Goal: Information Seeking & Learning: Learn about a topic

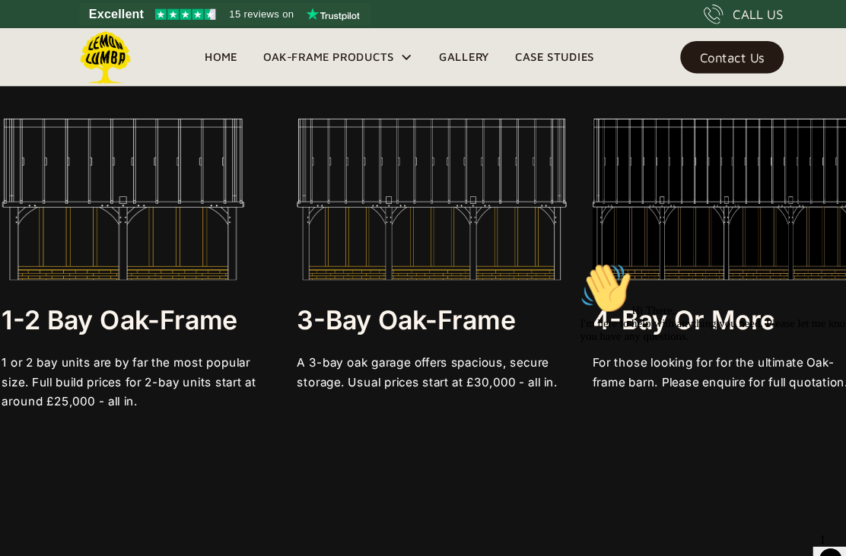
scroll to position [2770, 0]
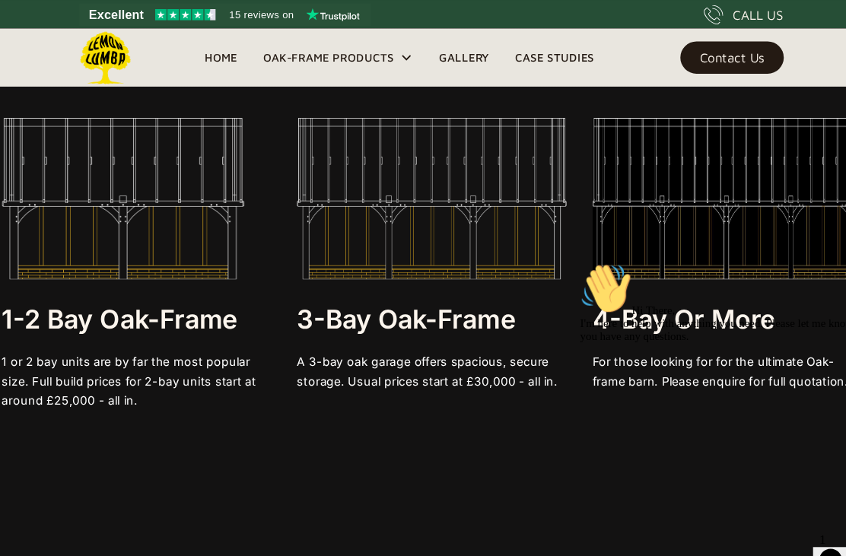
click at [435, 210] on img at bounding box center [422, 187] width 253 height 152
click at [434, 324] on div at bounding box center [422, 324] width 253 height 15
click at [397, 321] on div at bounding box center [422, 324] width 253 height 15
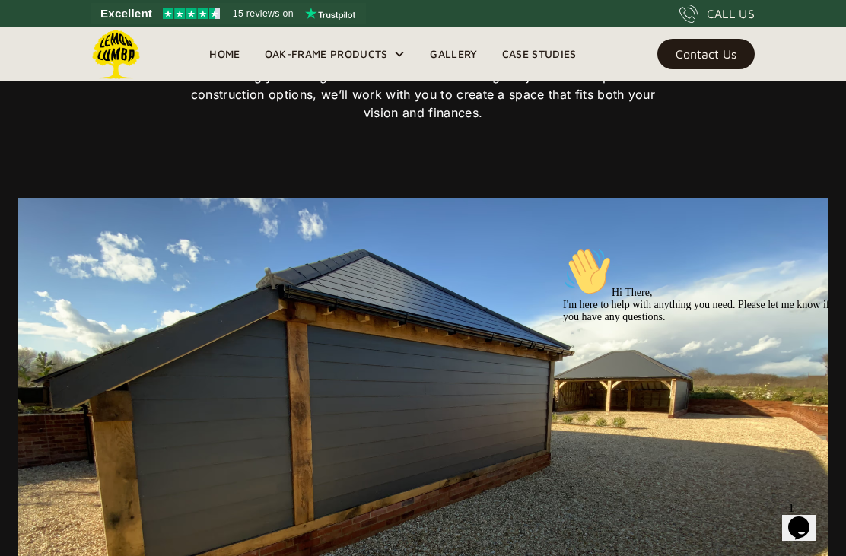
scroll to position [9616, 0]
click at [398, 59] on icon at bounding box center [399, 54] width 12 height 12
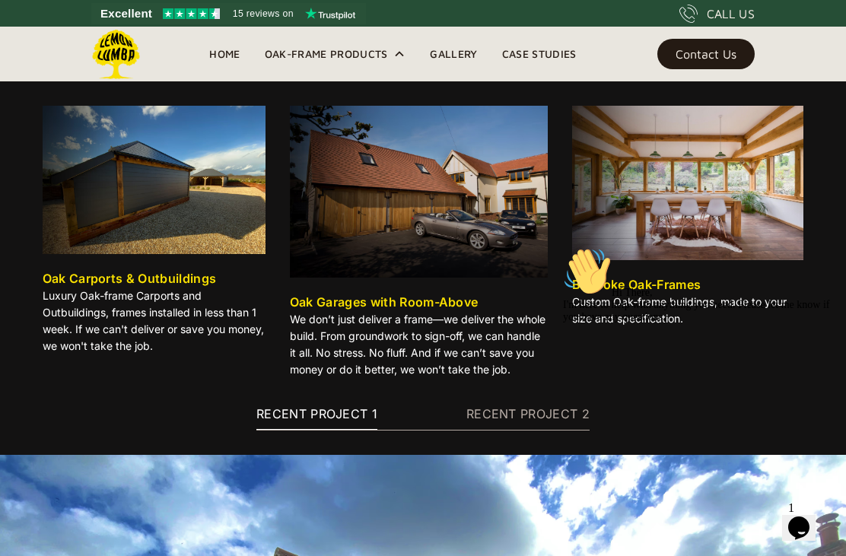
scroll to position [8474, 0]
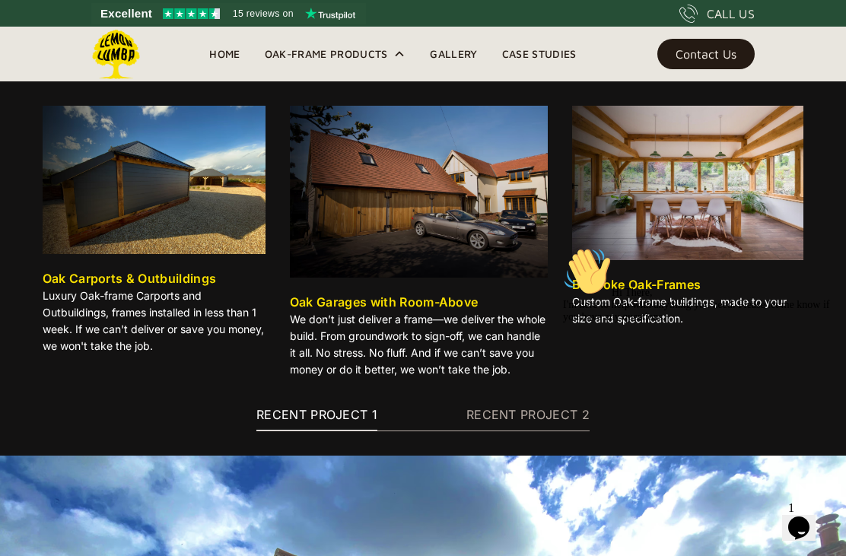
click at [517, 424] on div "RECENT PROJECT 2" at bounding box center [527, 415] width 123 height 18
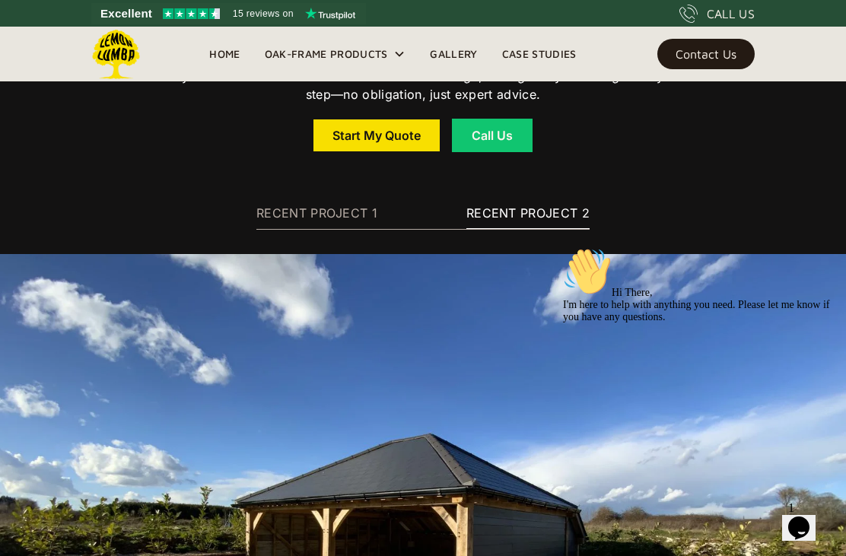
scroll to position [8674, 0]
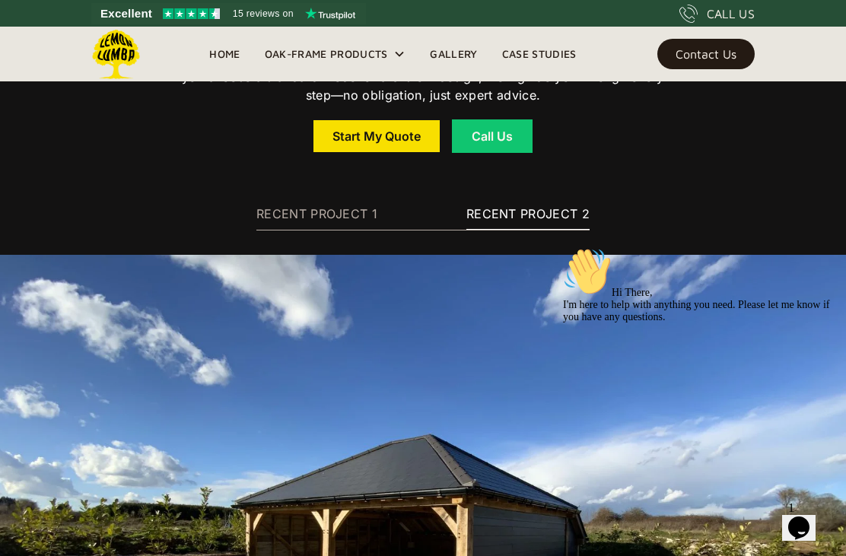
click at [294, 223] on div "RECENT PROJECT 1" at bounding box center [316, 214] width 121 height 18
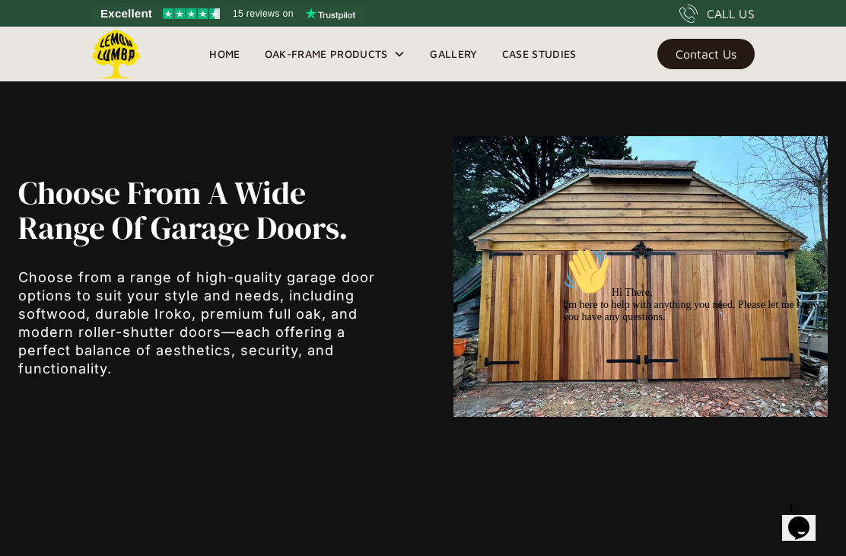
scroll to position [4839, 0]
click at [452, 62] on link "Gallery" at bounding box center [454, 54] width 72 height 23
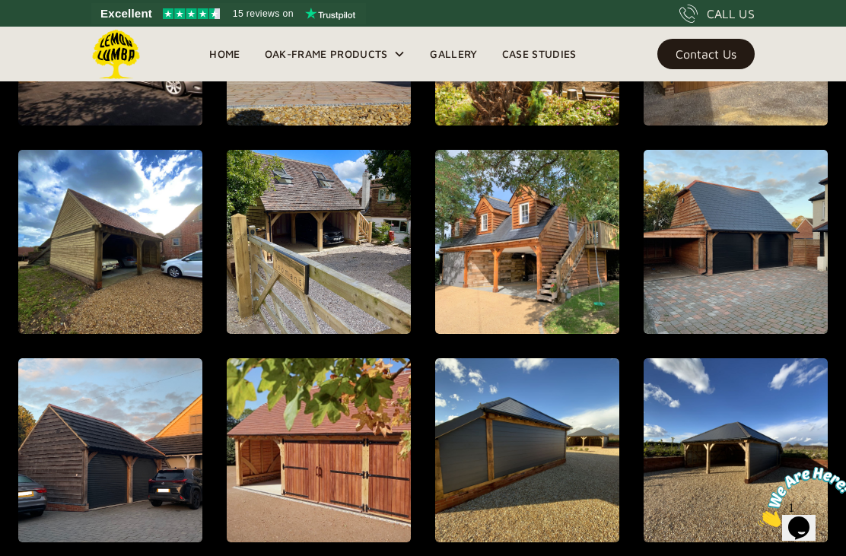
scroll to position [1142, 0]
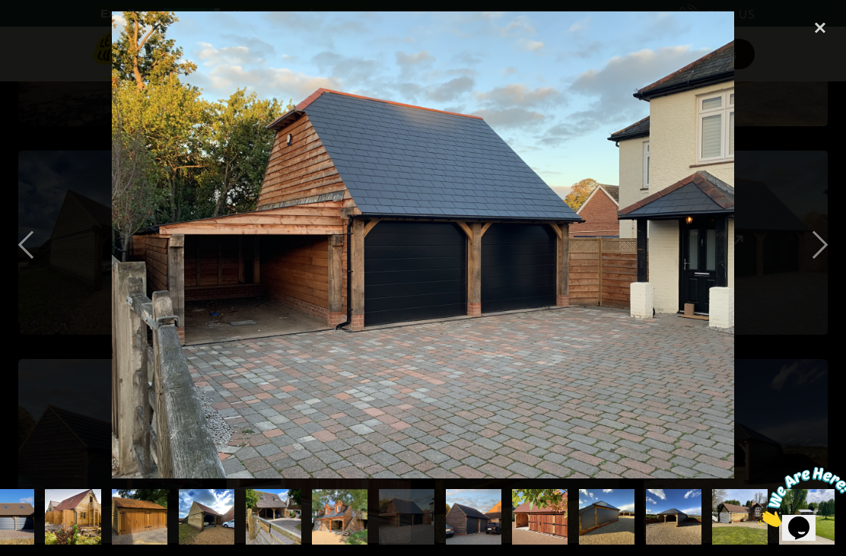
scroll to position [0, 762]
click at [820, 269] on div "next image" at bounding box center [820, 244] width 52 height 467
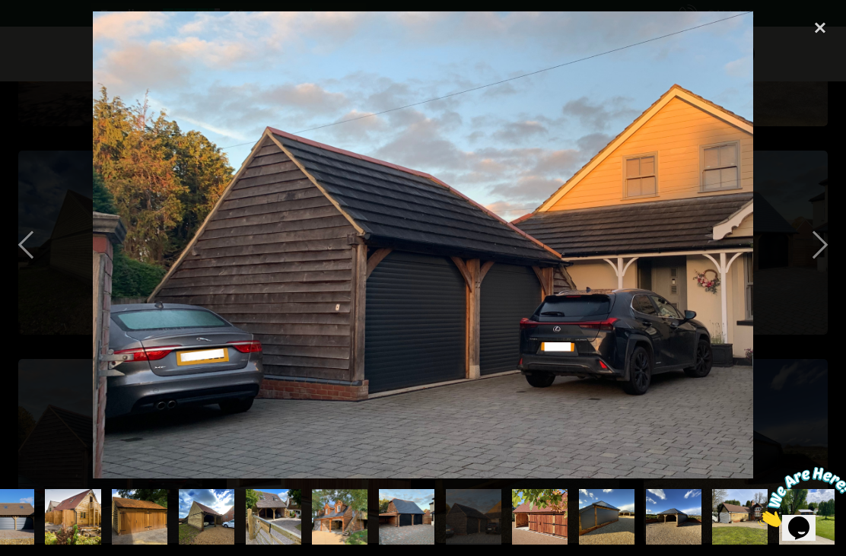
click at [30, 266] on div "previous image" at bounding box center [26, 244] width 52 height 467
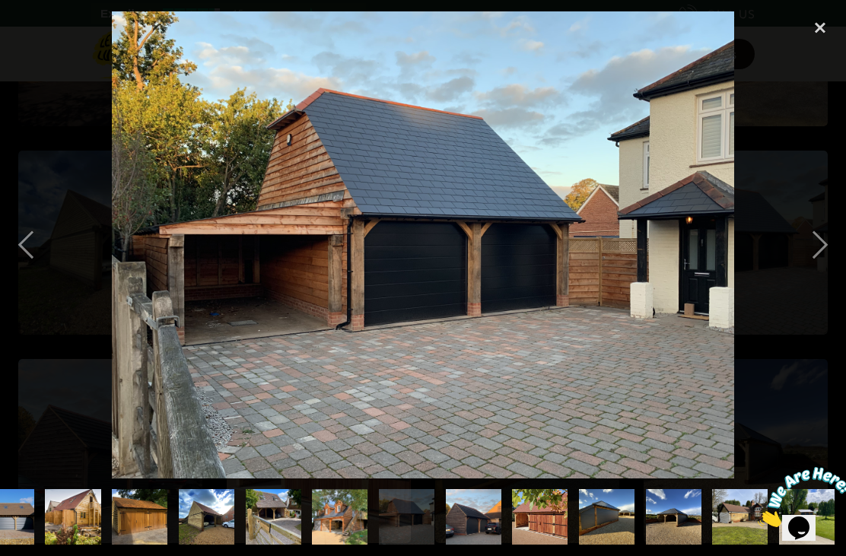
click at [835, 278] on div "next image" at bounding box center [820, 244] width 52 height 467
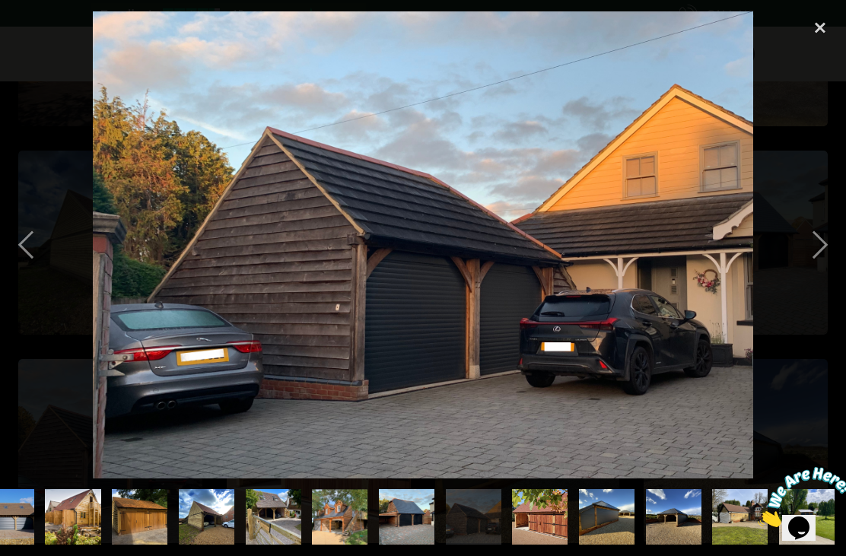
click at [35, 265] on div "previous image" at bounding box center [26, 244] width 52 height 467
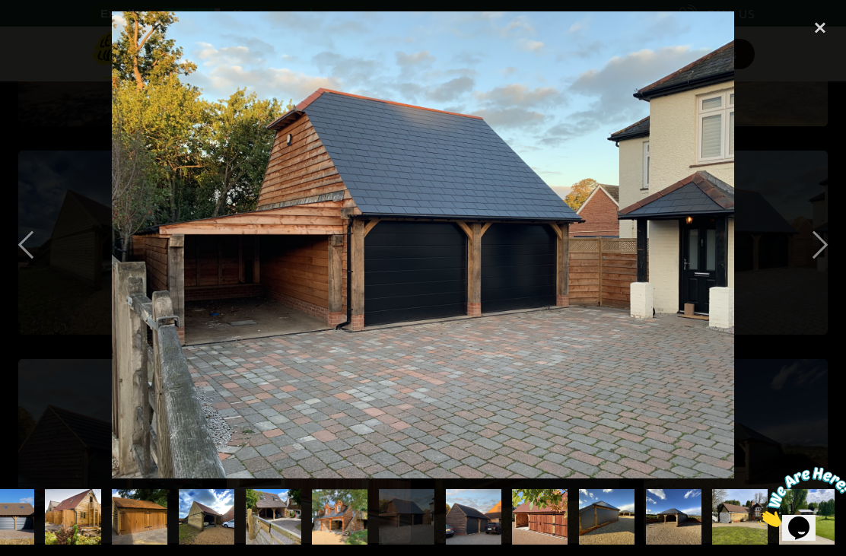
click at [820, 269] on div "next image" at bounding box center [820, 244] width 52 height 467
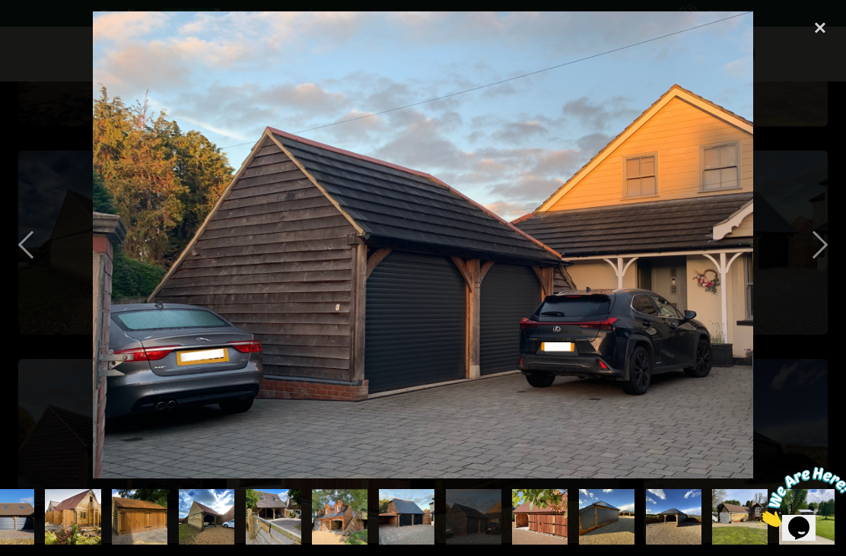
click at [814, 269] on div "next image" at bounding box center [820, 244] width 52 height 467
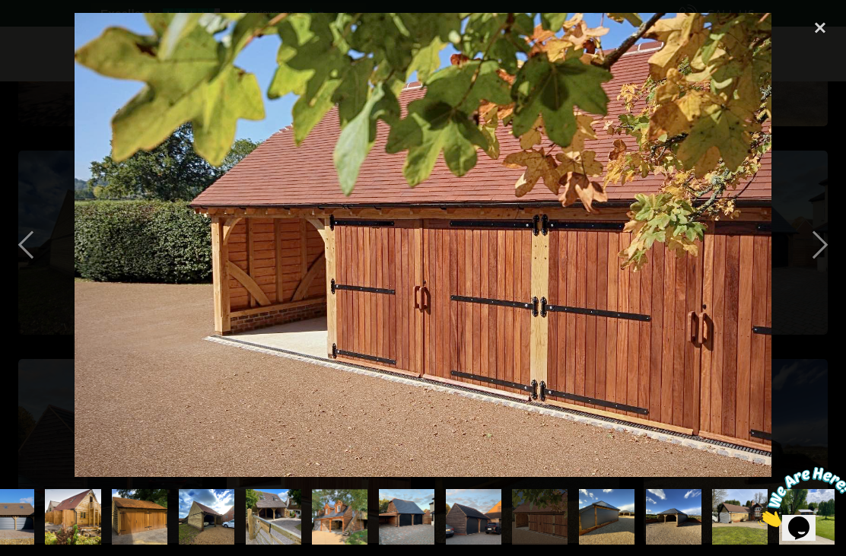
click at [819, 268] on div "next image" at bounding box center [820, 244] width 52 height 467
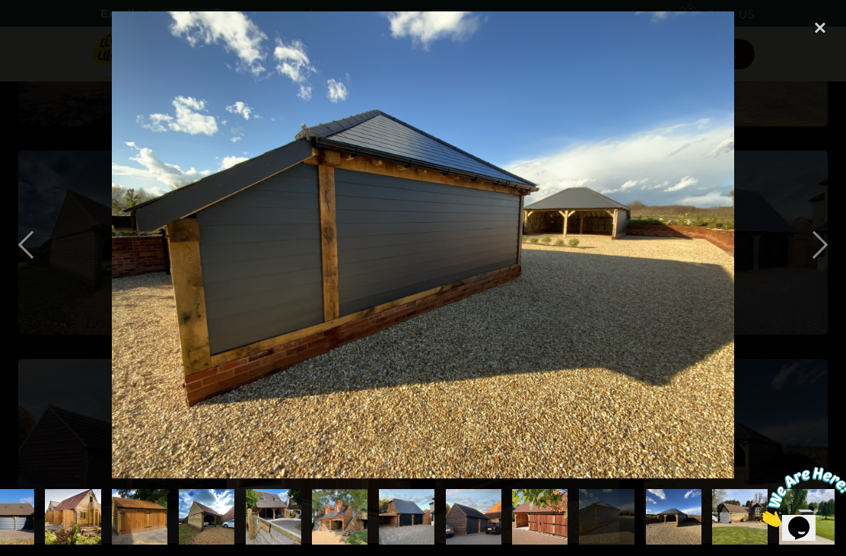
click at [822, 280] on div "next image" at bounding box center [820, 244] width 52 height 467
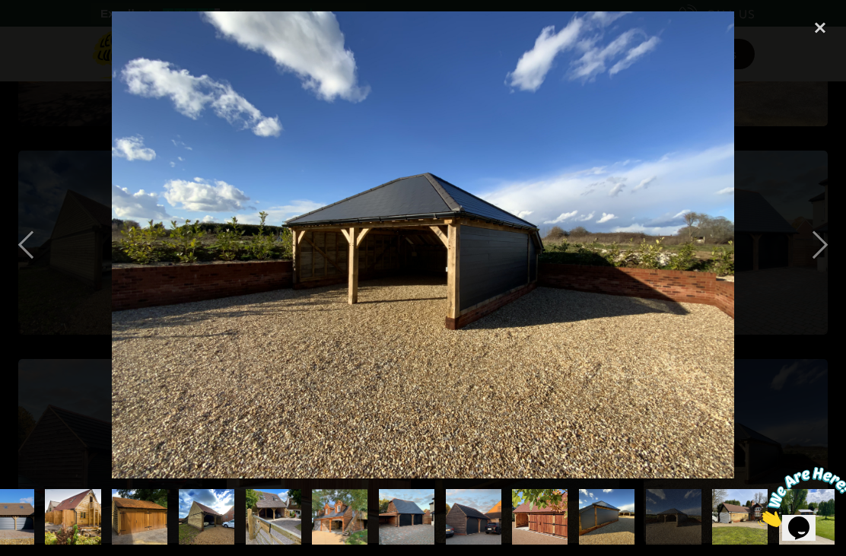
click at [815, 273] on div "next image" at bounding box center [820, 244] width 52 height 467
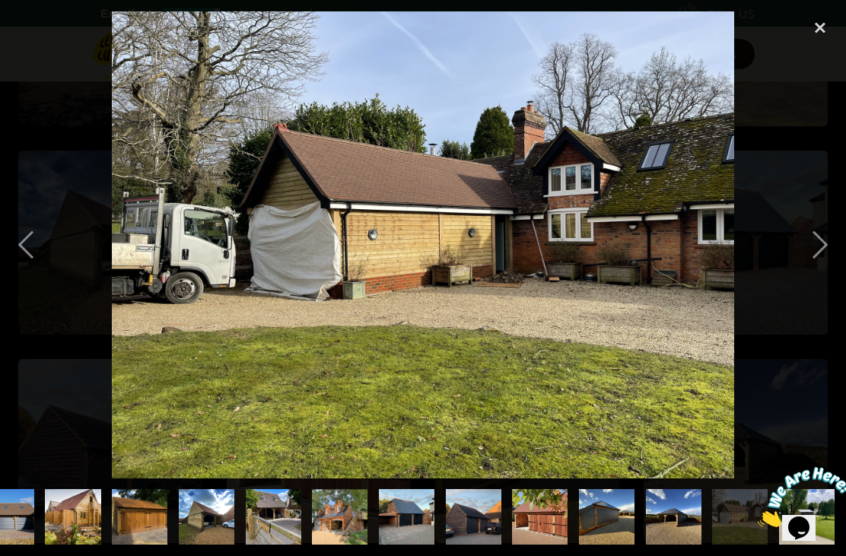
click at [817, 278] on div "next image" at bounding box center [820, 244] width 52 height 467
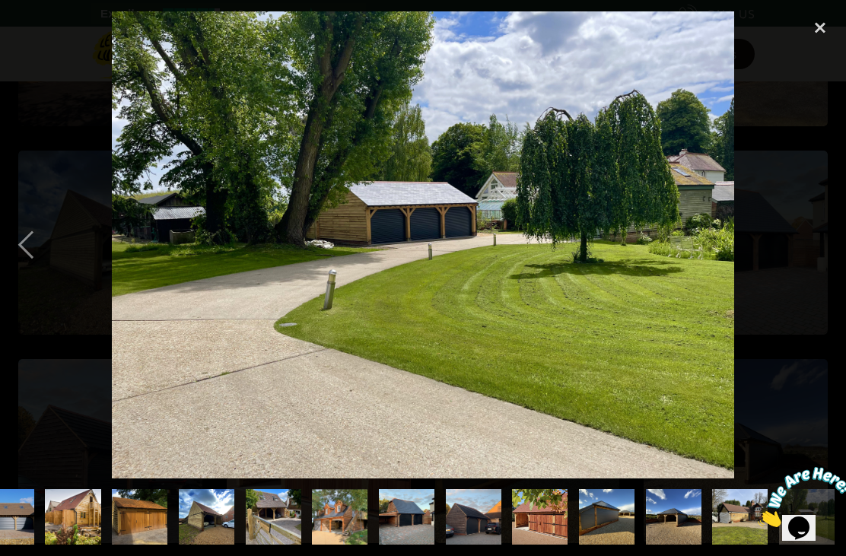
click at [820, 280] on div "next image" at bounding box center [820, 244] width 52 height 467
click at [818, 30] on div "close lightbox" at bounding box center [820, 27] width 52 height 33
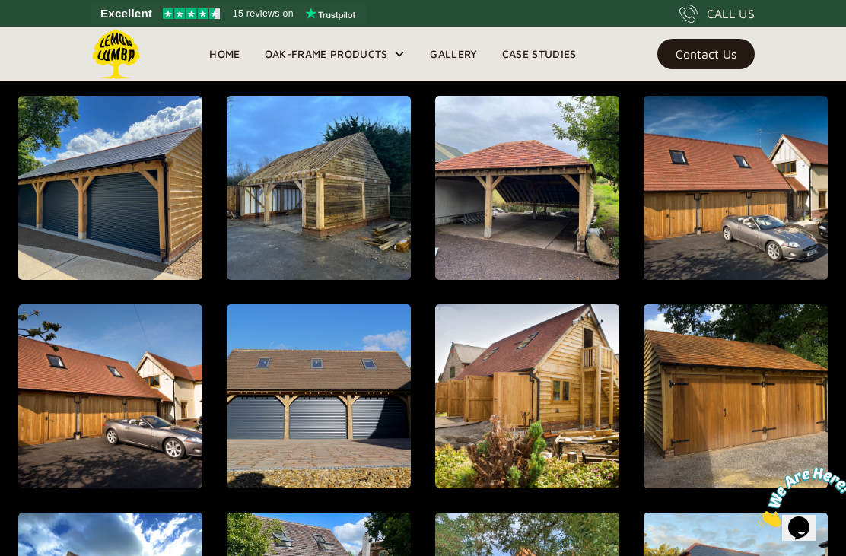
scroll to position [775, 0]
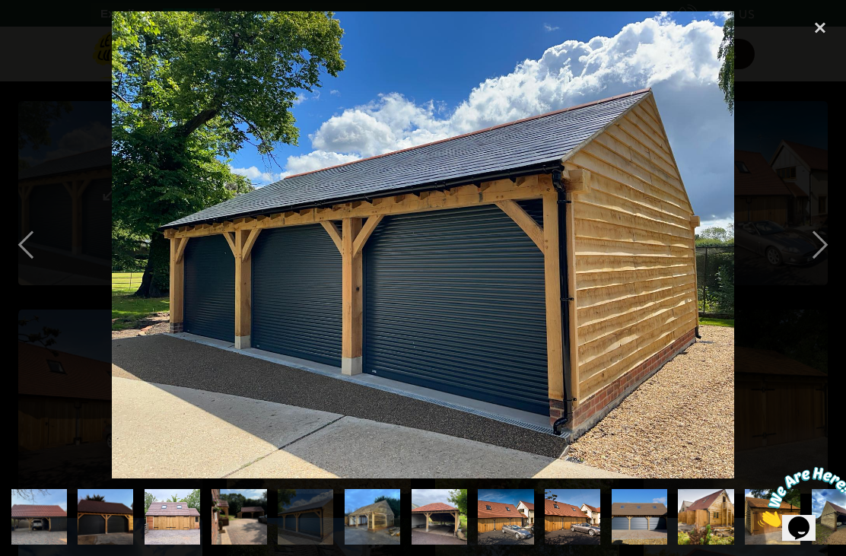
click at [178, 237] on img at bounding box center [423, 244] width 623 height 467
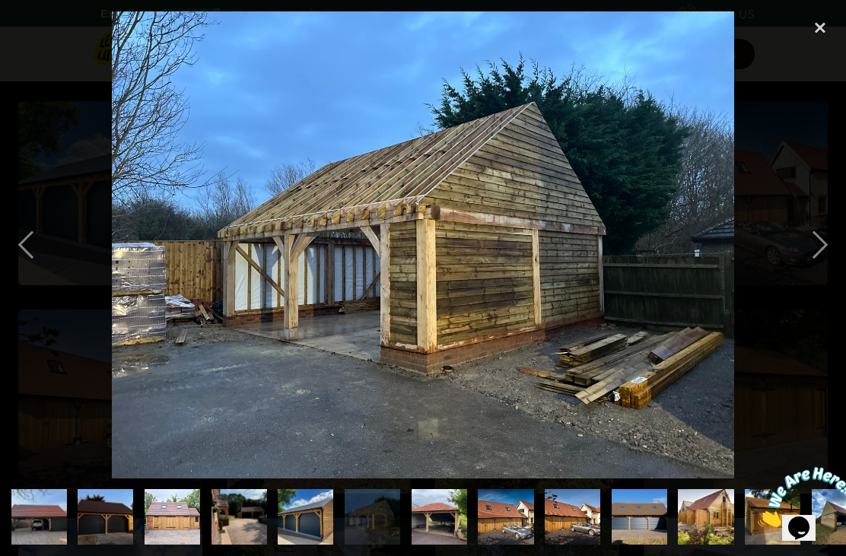
click at [185, 239] on img at bounding box center [423, 244] width 623 height 467
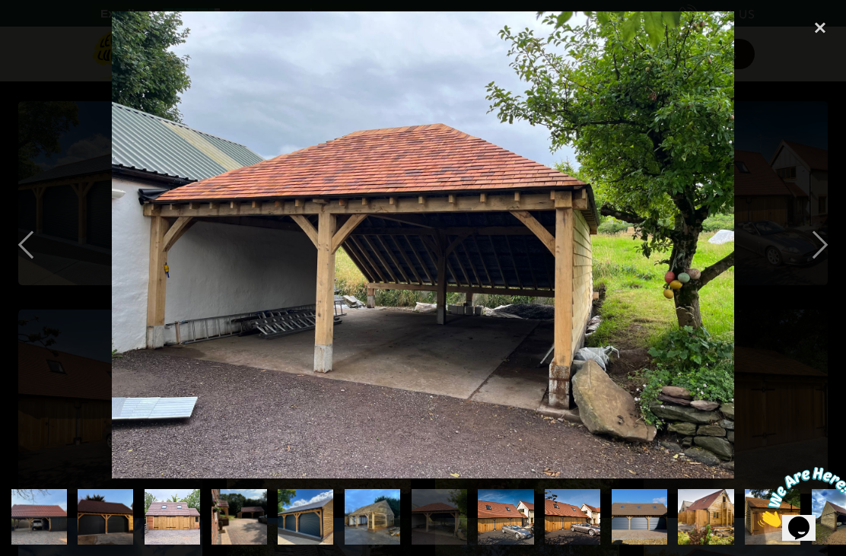
click at [173, 228] on img at bounding box center [423, 244] width 623 height 467
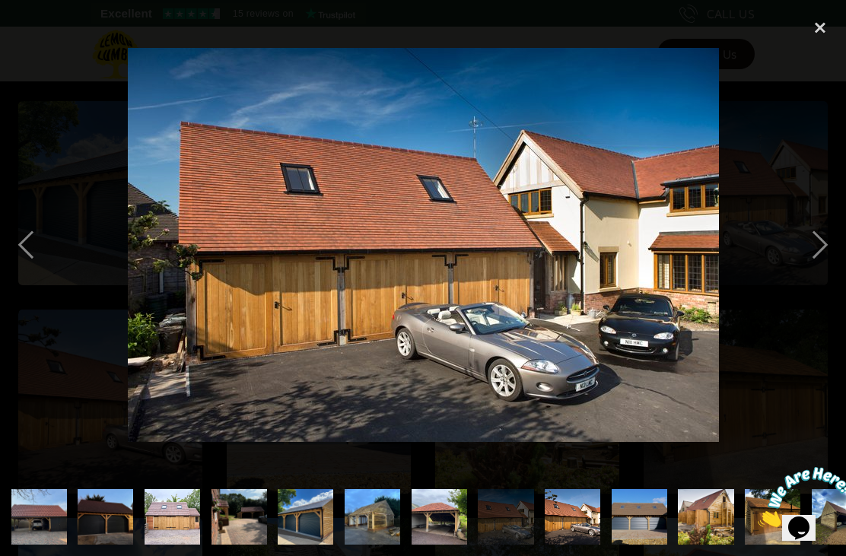
click at [183, 235] on img at bounding box center [423, 245] width 591 height 394
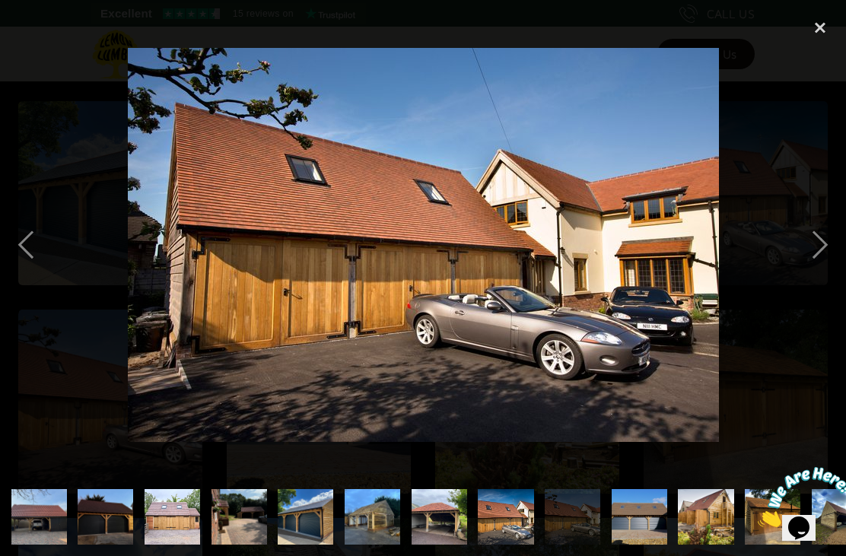
click at [186, 237] on img at bounding box center [423, 245] width 591 height 394
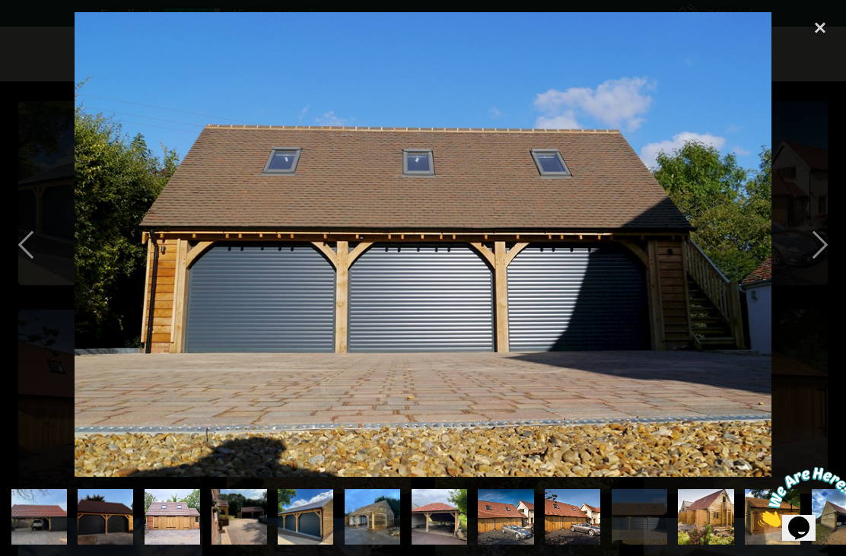
scroll to position [762, 0]
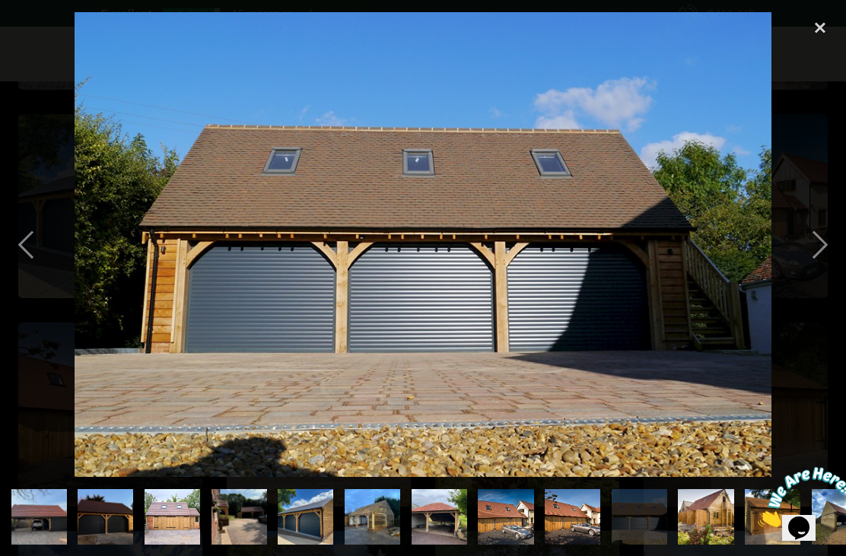
click at [823, 24] on div "close lightbox" at bounding box center [820, 27] width 52 height 33
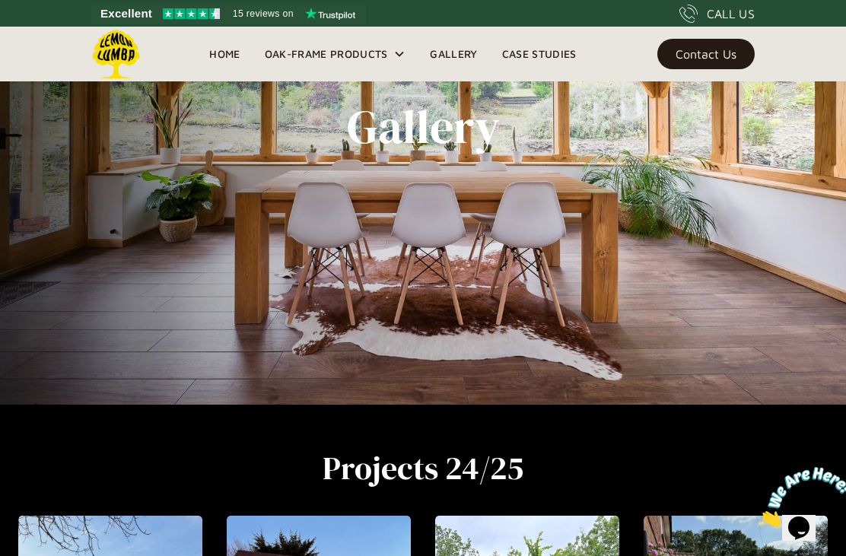
scroll to position [153, 0]
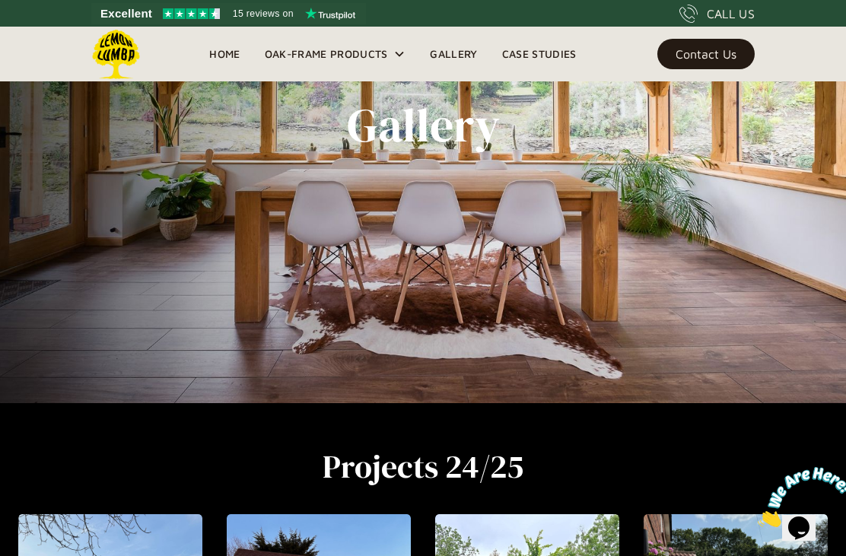
click at [531, 49] on link "Case Studies" at bounding box center [539, 54] width 99 height 23
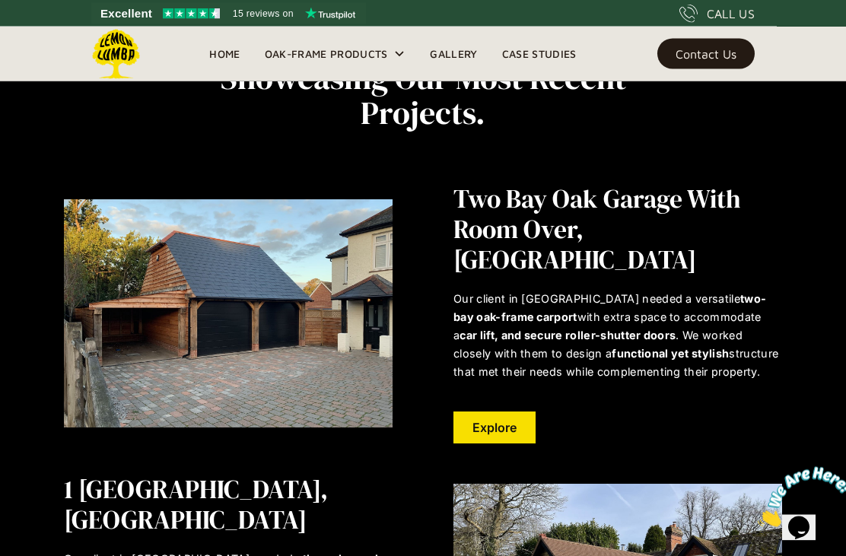
scroll to position [60, 0]
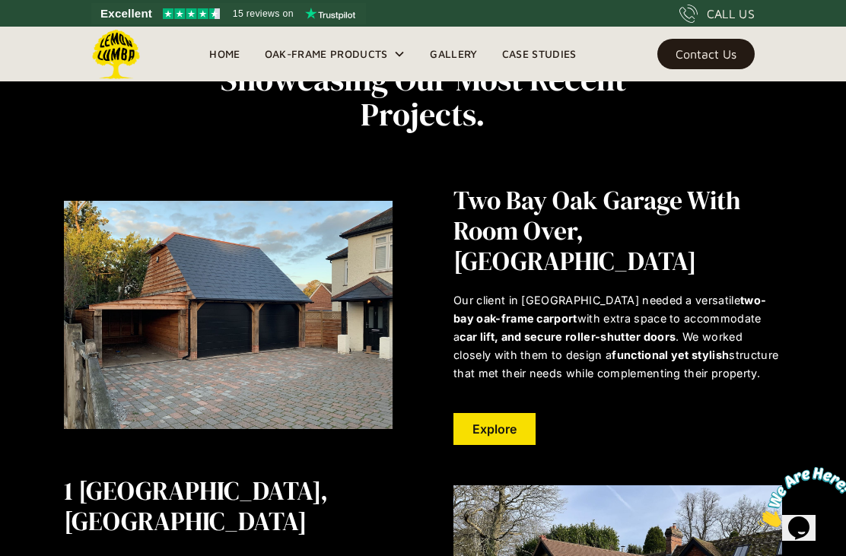
click at [498, 413] on link "Explore" at bounding box center [495, 429] width 82 height 32
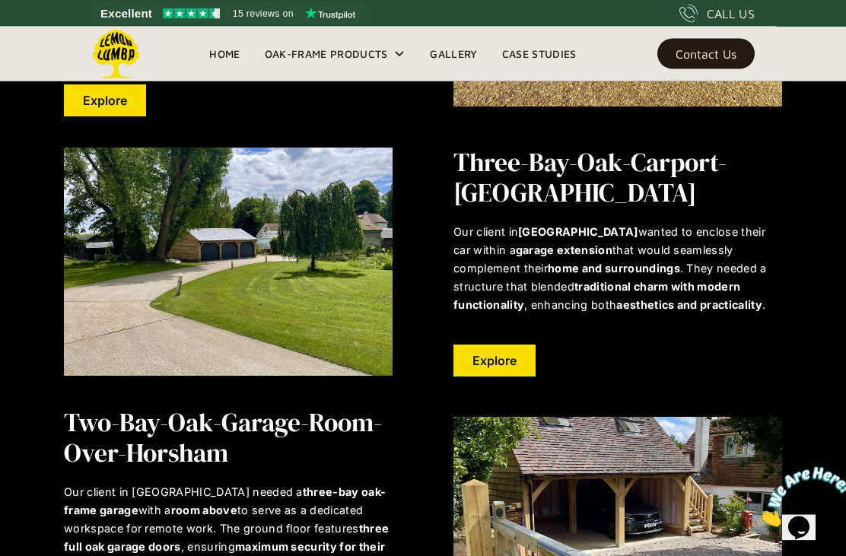
scroll to position [1774, 0]
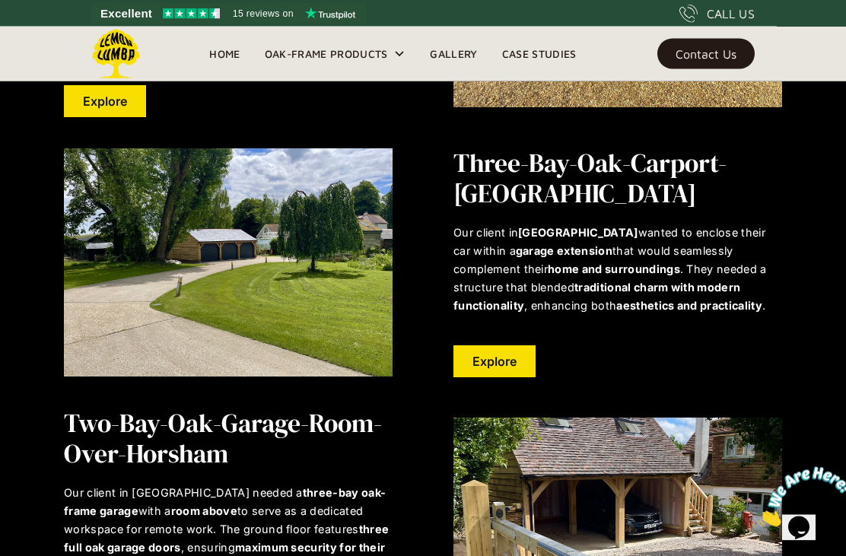
click at [168, 254] on img at bounding box center [228, 263] width 329 height 228
click at [520, 346] on link "Explore" at bounding box center [495, 362] width 82 height 32
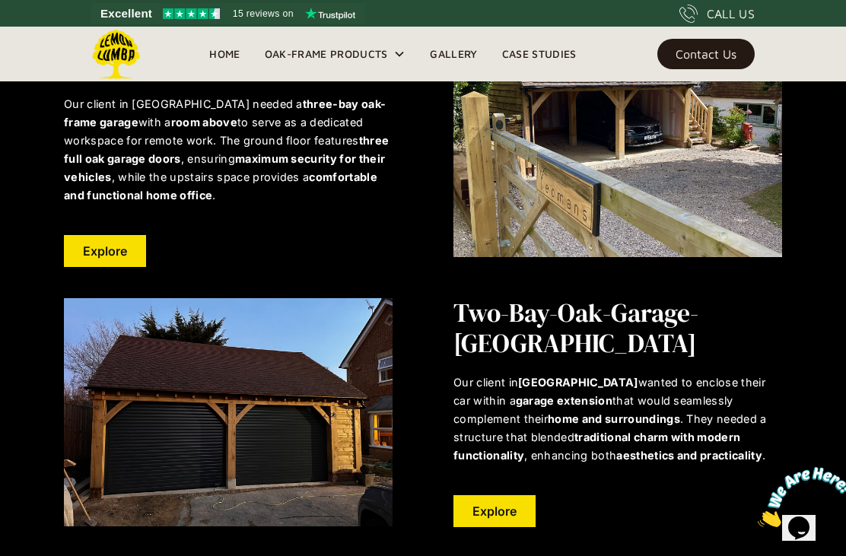
scroll to position [2161, 0]
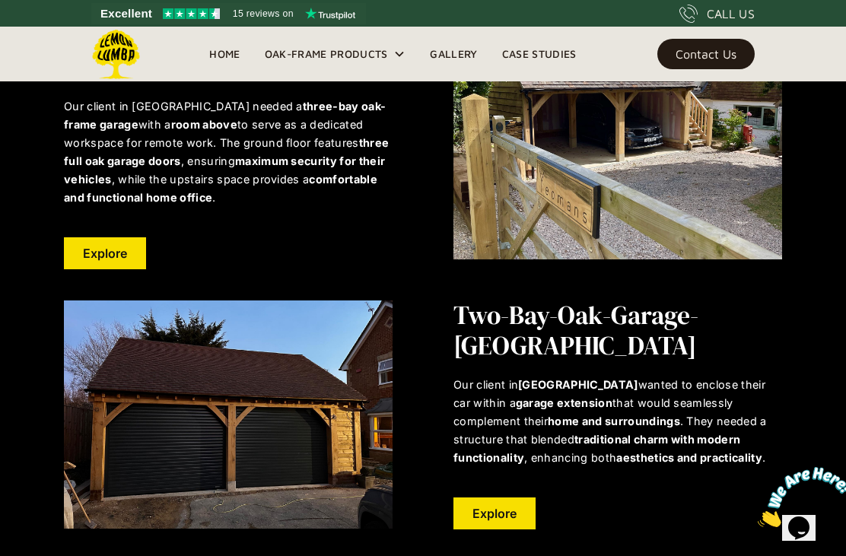
click at [496, 498] on link "Explore" at bounding box center [495, 514] width 82 height 32
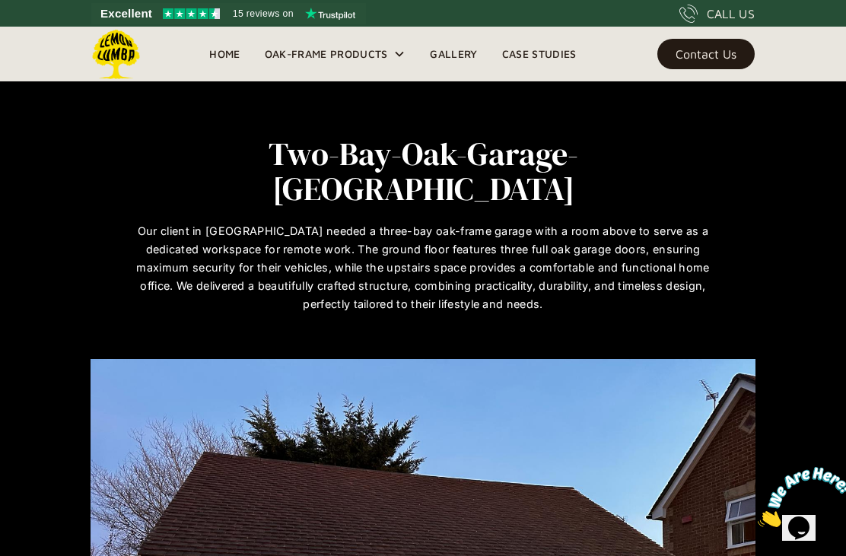
click at [246, 43] on link "Home" at bounding box center [224, 54] width 55 height 23
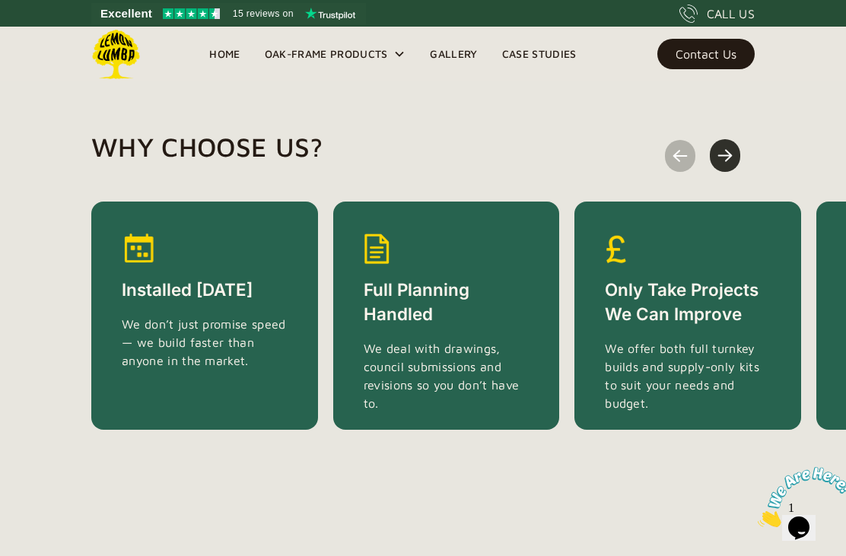
scroll to position [2968, 0]
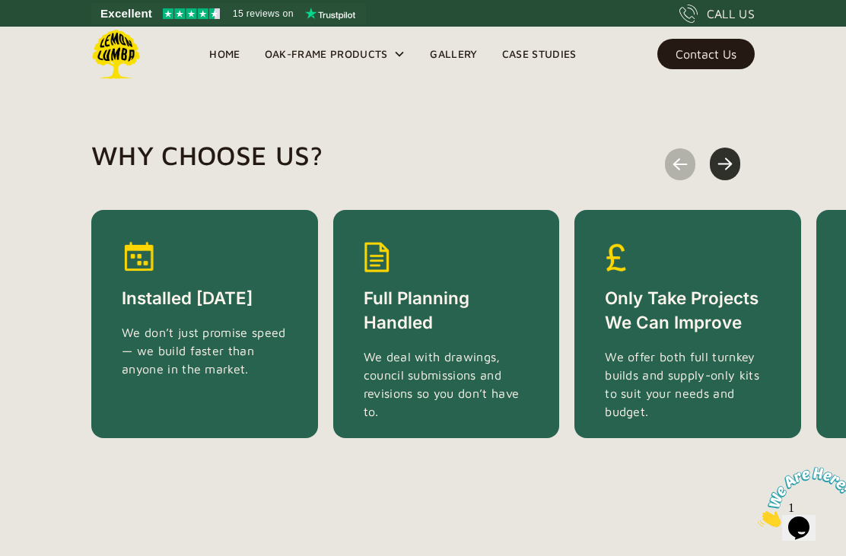
click at [732, 162] on img "next slide" at bounding box center [725, 164] width 15 height 18
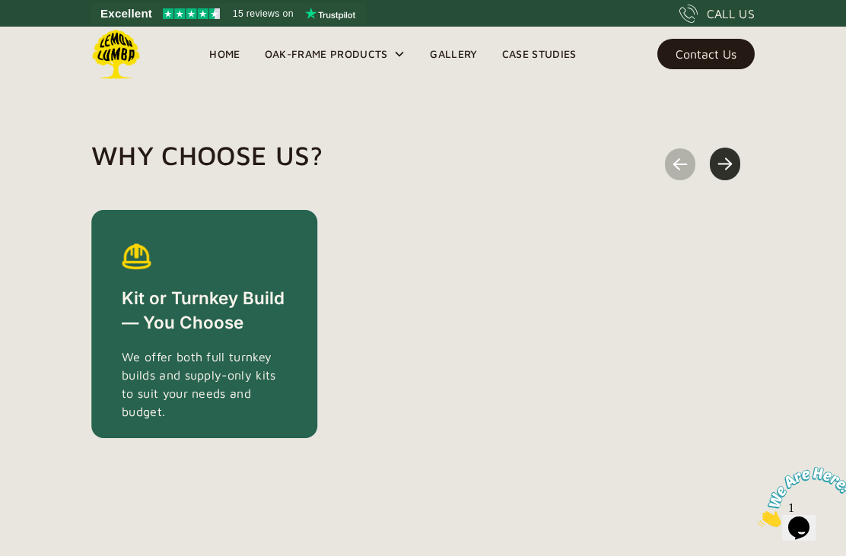
click at [681, 168] on img "previous slide" at bounding box center [680, 165] width 15 height 18
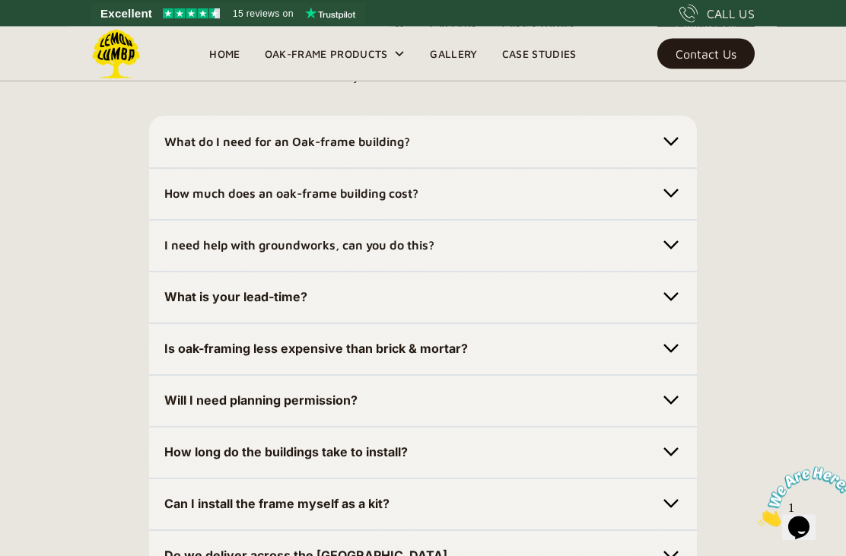
scroll to position [4577, 0]
click at [671, 152] on img at bounding box center [670, 141] width 21 height 21
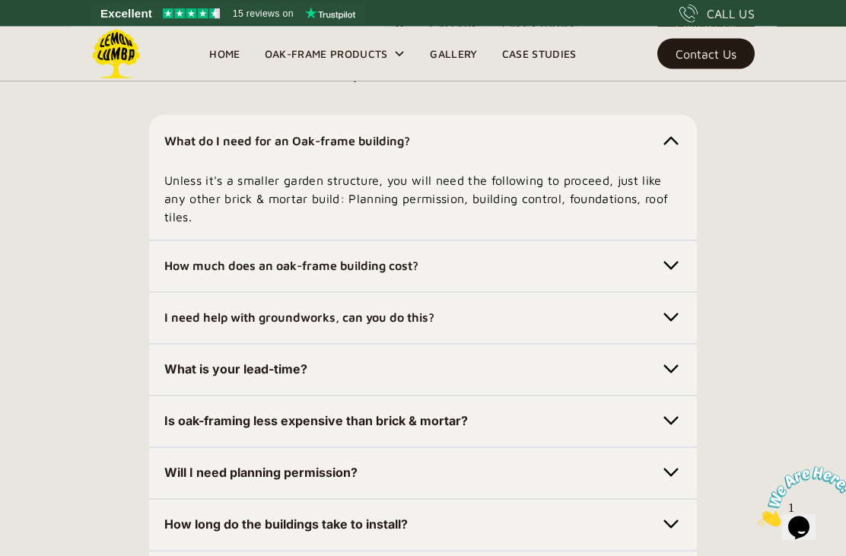
scroll to position [4578, 0]
click at [665, 276] on img at bounding box center [670, 265] width 21 height 21
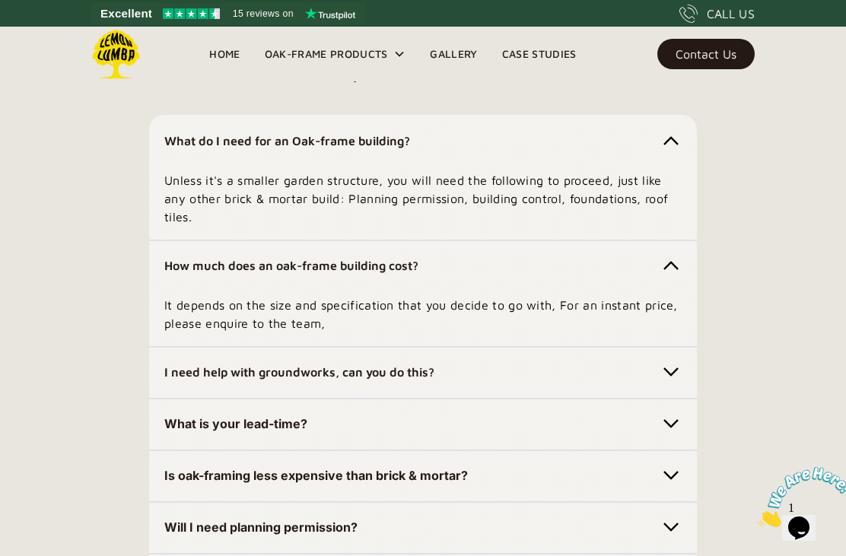
scroll to position [4670, 0]
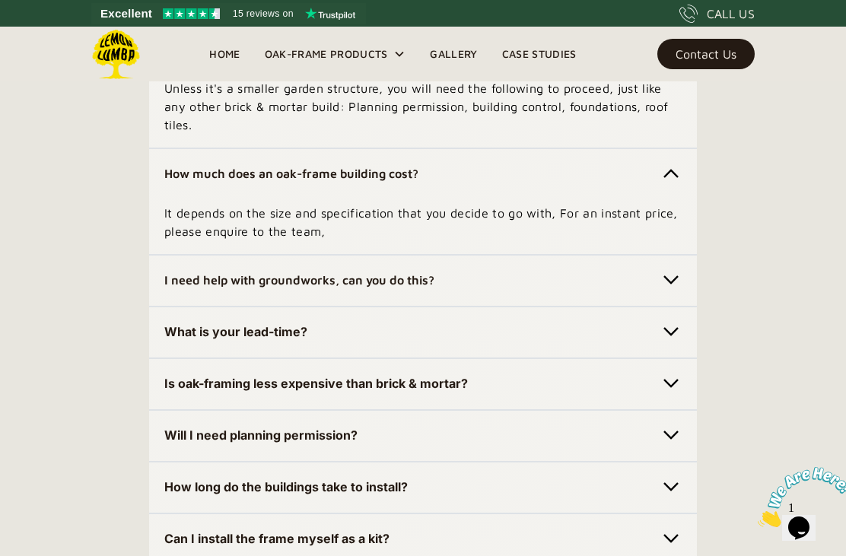
click at [657, 292] on div "I need help with groundworks, can you do this?" at bounding box center [422, 280] width 517 height 24
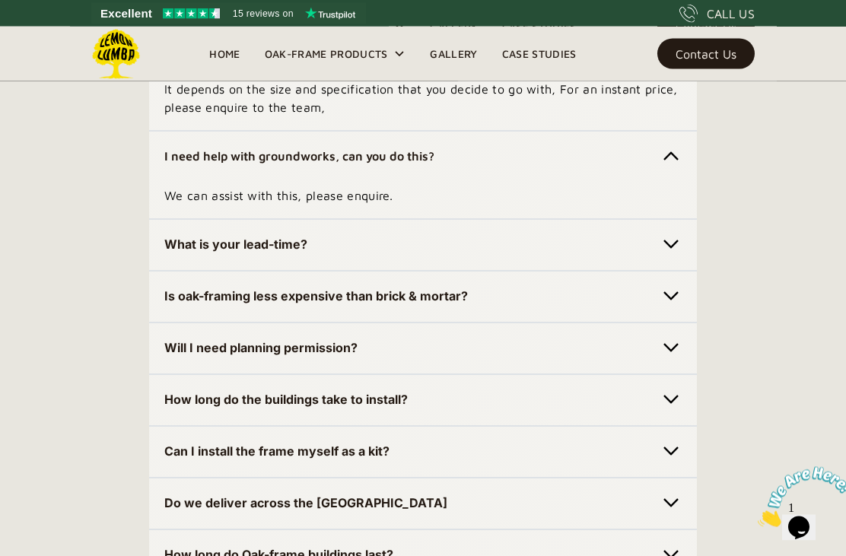
scroll to position [4797, 0]
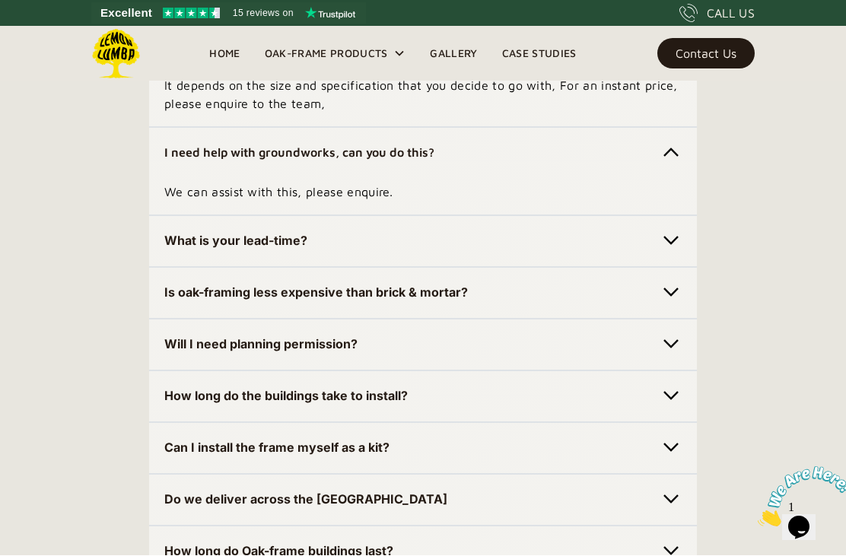
click at [662, 252] on img at bounding box center [670, 241] width 21 height 21
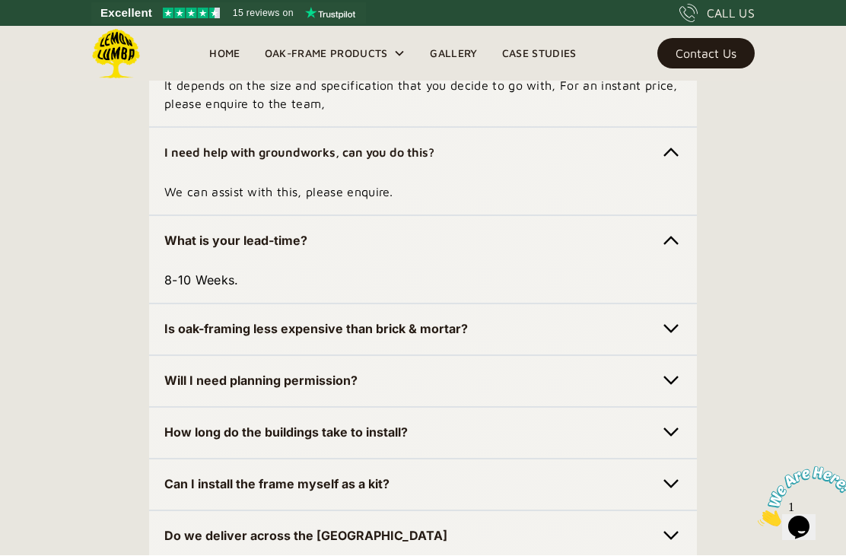
scroll to position [4798, 0]
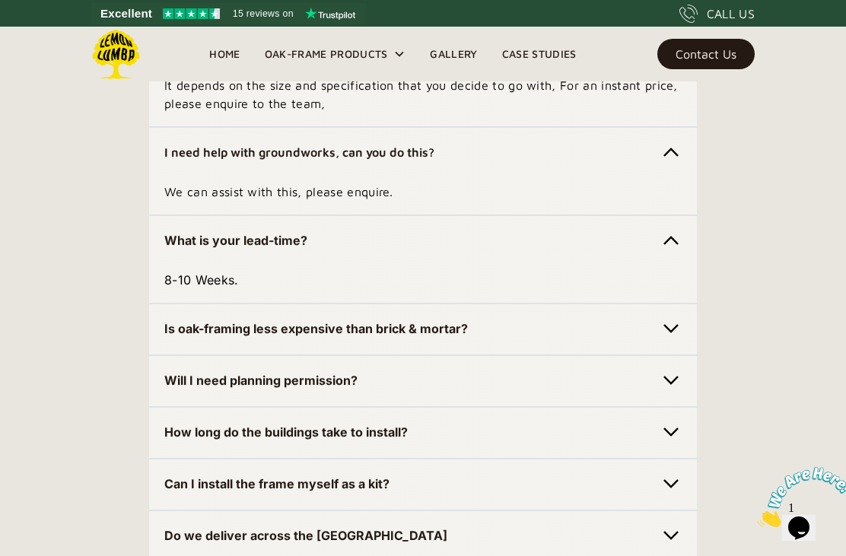
click at [666, 339] on img at bounding box center [670, 328] width 21 height 21
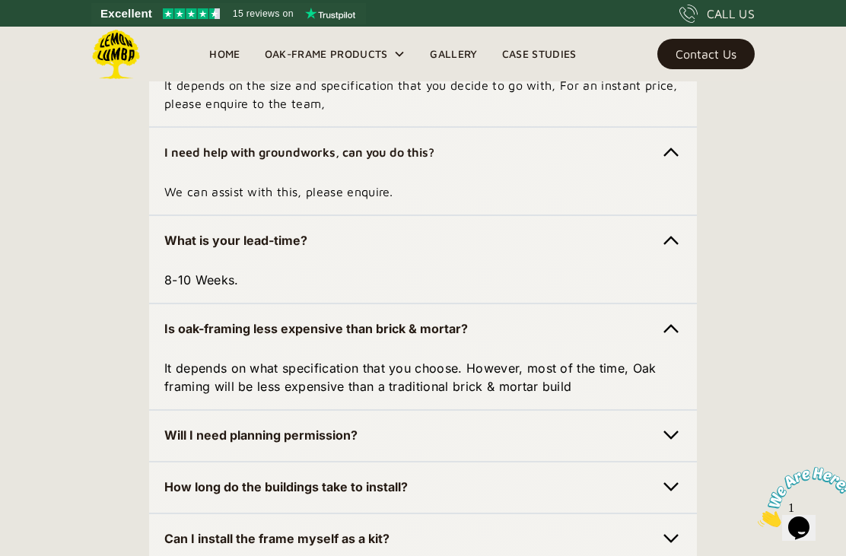
click at [606, 447] on div "Will I need planning permission?" at bounding box center [422, 435] width 517 height 24
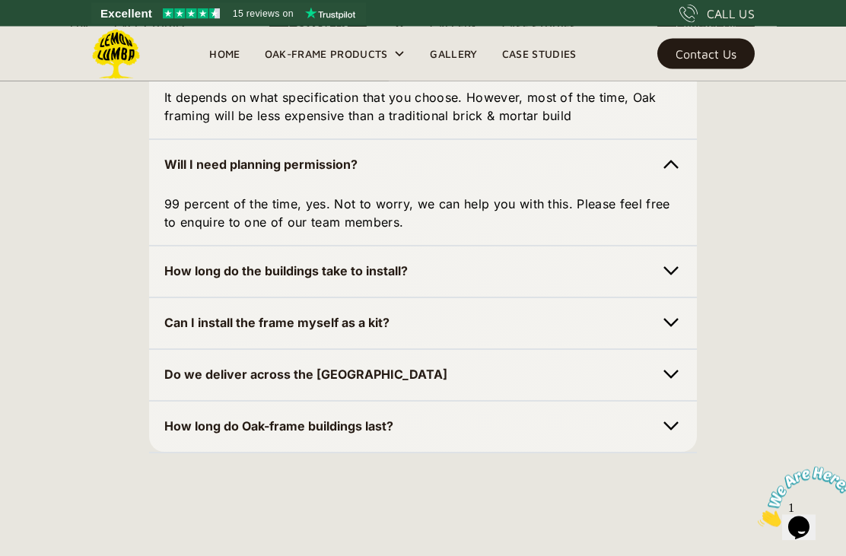
scroll to position [5068, 0]
click at [629, 283] on div "How long do the buildings take to install?" at bounding box center [422, 271] width 517 height 24
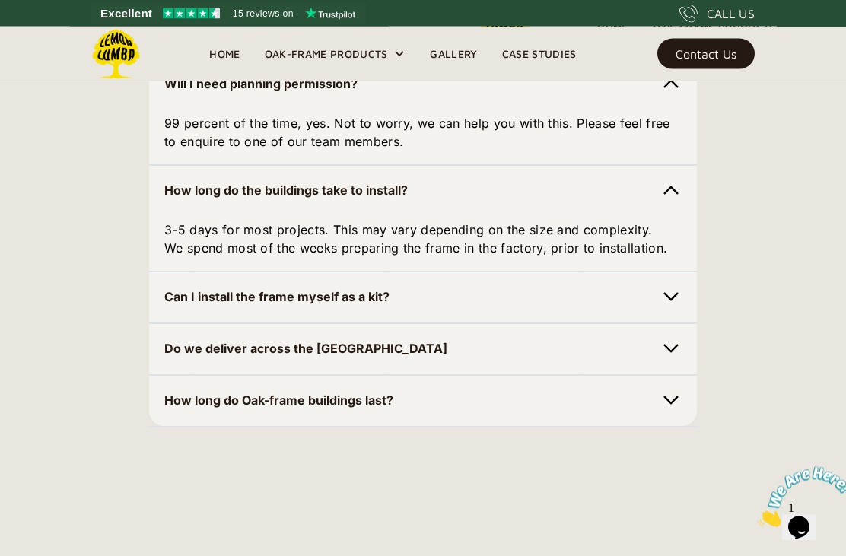
scroll to position [5150, 0]
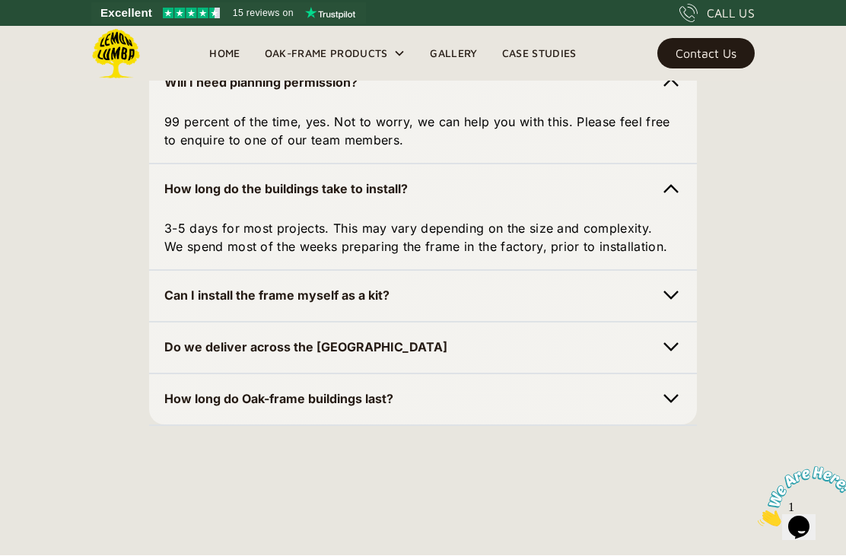
click at [588, 427] on div "How long do Oak-frame buildings last? Traditional green oak framing is a centur…" at bounding box center [423, 400] width 548 height 53
click at [660, 410] on img at bounding box center [670, 399] width 21 height 21
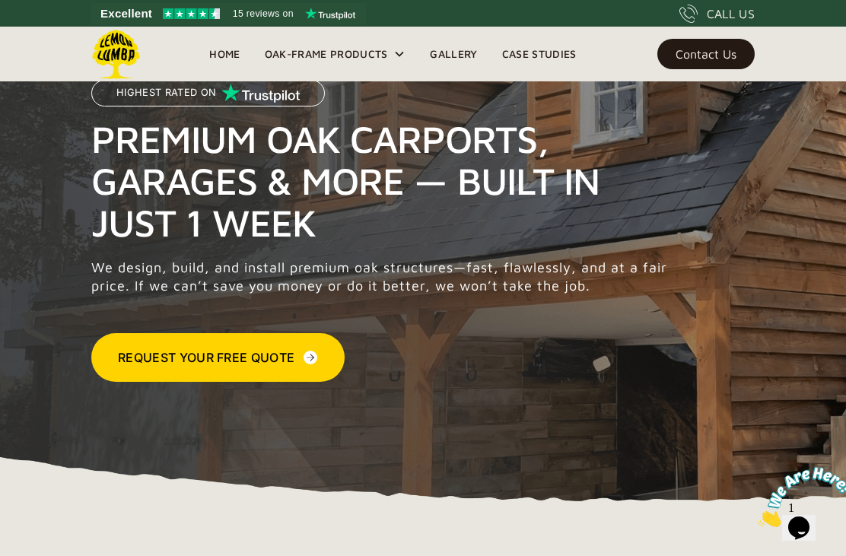
scroll to position [0, 0]
